Goal: Task Accomplishment & Management: Manage account settings

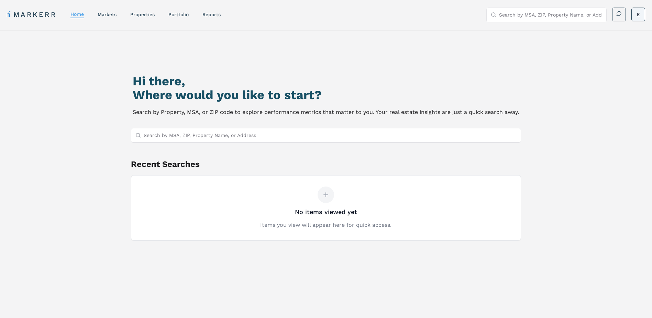
click at [639, 13] on html "MARKERR home markets properties Portfolio reports Search by MSA, ZIP, Property …" at bounding box center [326, 188] width 652 height 377
click at [179, 16] on html "MARKERR home markets properties Portfolio reports Search by MSA, ZIP, Property …" at bounding box center [326, 188] width 652 height 377
click at [173, 14] on link "Portfolio" at bounding box center [178, 14] width 20 height 5
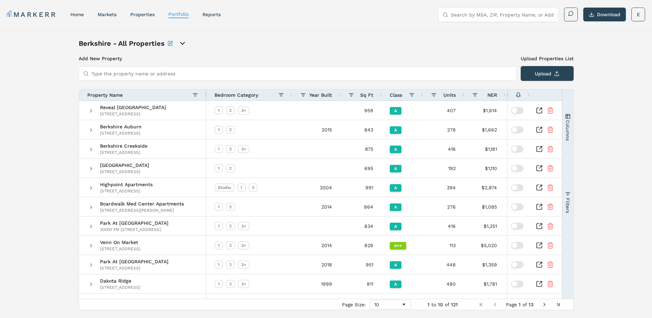
click at [181, 43] on icon "open portfolio options" at bounding box center [182, 43] width 8 height 8
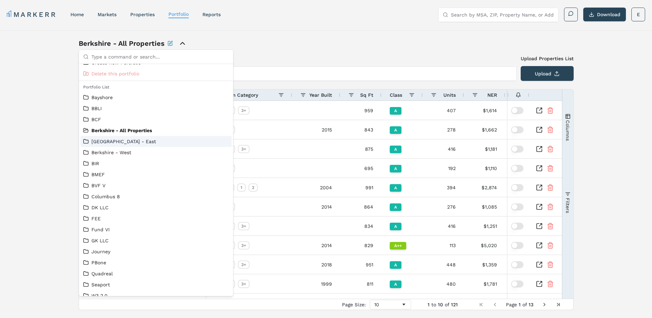
scroll to position [15, 0]
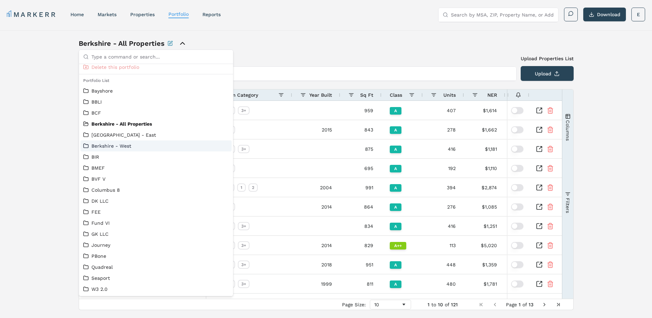
click at [170, 144] on link "Berkshire - West" at bounding box center [156, 145] width 146 height 7
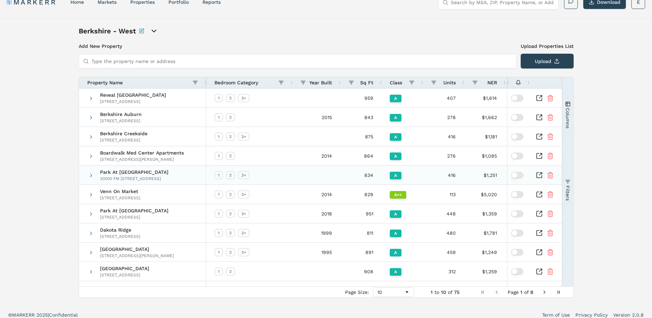
scroll to position [18, 0]
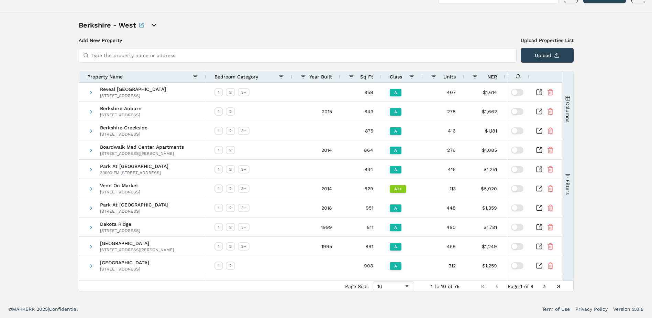
click at [146, 53] on input "Type the property name or address" at bounding box center [301, 55] width 421 height 14
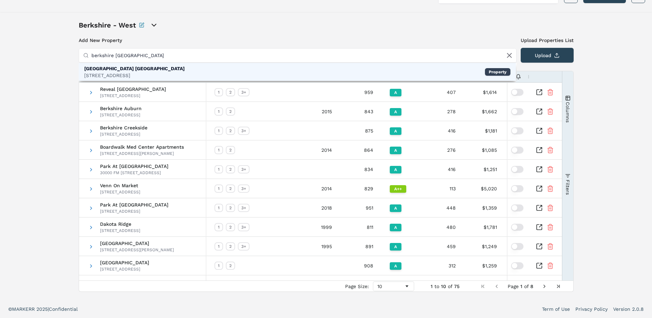
type input "berkshire aspen grove"
click at [166, 68] on div "Berkshire Aspen Grove 7317 S Platte River Pkwy, Littleton Property" at bounding box center [297, 72] width 437 height 18
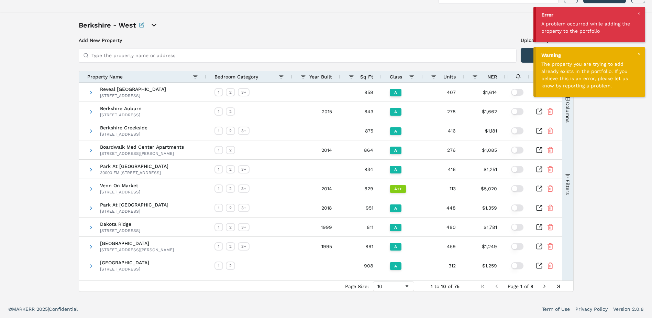
click at [638, 12] on div at bounding box center [638, 13] width 6 height 6
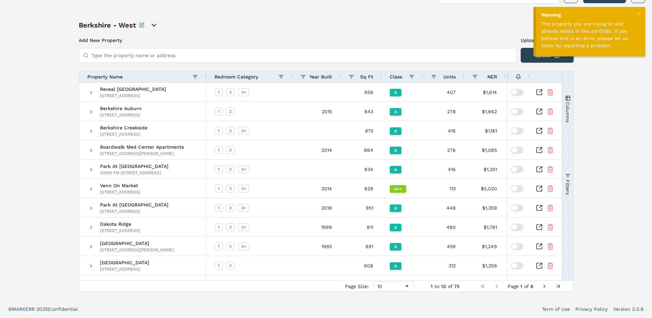
click at [638, 13] on div at bounding box center [638, 13] width 6 height 6
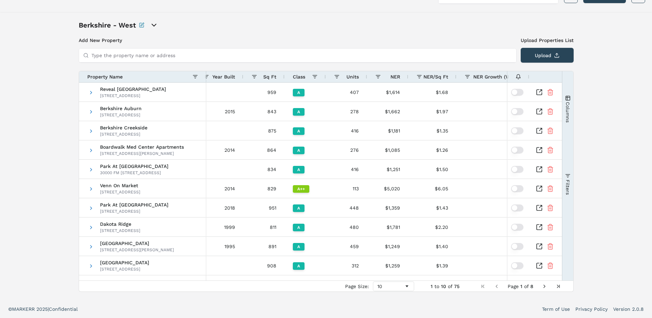
scroll to position [0, 0]
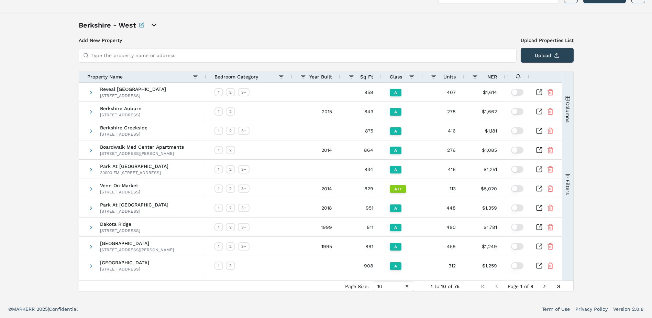
click at [160, 24] on div "Berkshire - West" at bounding box center [156, 25] width 155 height 10
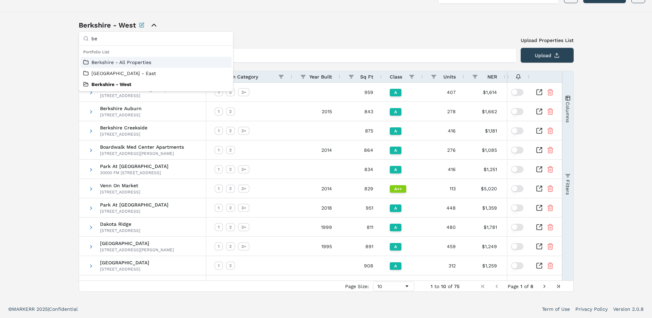
type input "b"
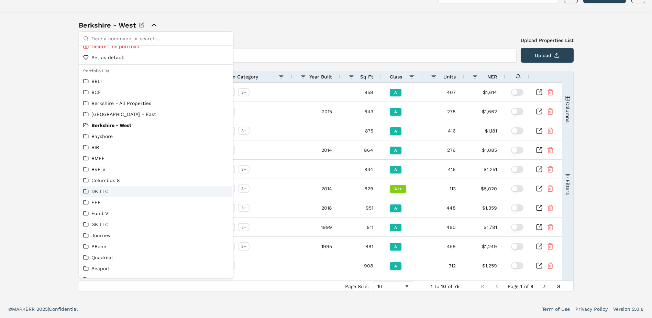
scroll to position [26, 0]
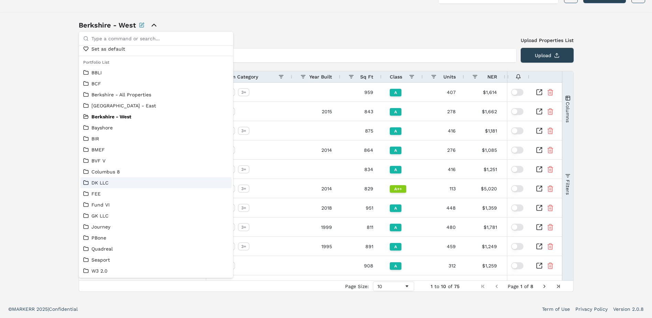
click at [121, 183] on link "DK LLC" at bounding box center [156, 182] width 146 height 7
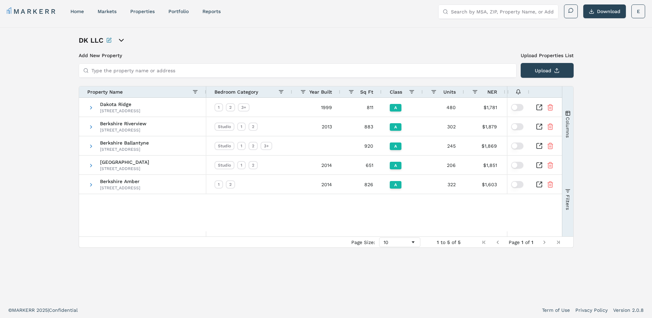
scroll to position [4, 0]
click at [115, 101] on span "Dakota Ridge" at bounding box center [120, 103] width 40 height 5
click at [539, 105] on icon "Inspect Comparable" at bounding box center [539, 106] width 7 height 7
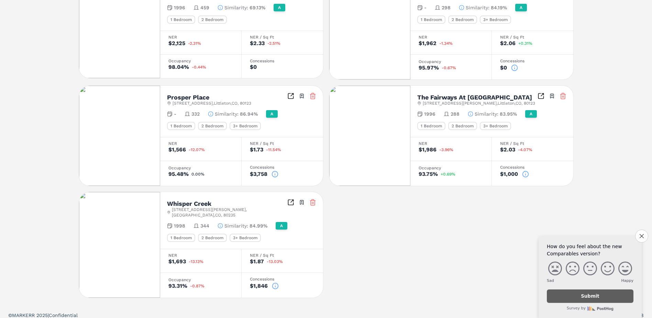
scroll to position [223, 0]
click at [542, 97] on icon "Inspect Comparables" at bounding box center [541, 95] width 7 height 7
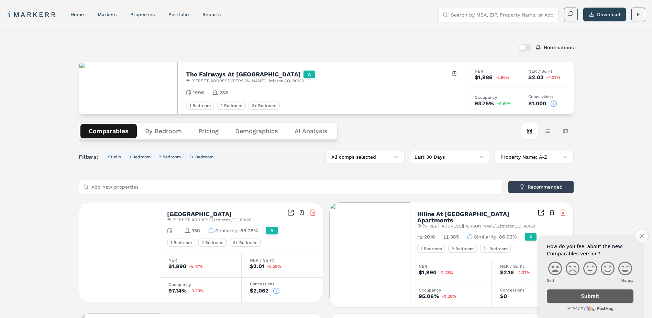
click at [640, 239] on button "Close survey" at bounding box center [641, 236] width 14 height 14
